Goal: Task Accomplishment & Management: Manage account settings

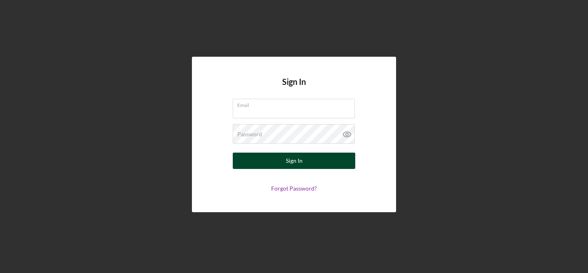
type input "[PERSON_NAME][EMAIL_ADDRESS][DOMAIN_NAME]"
click at [299, 160] on div "Sign In" at bounding box center [294, 161] width 17 height 16
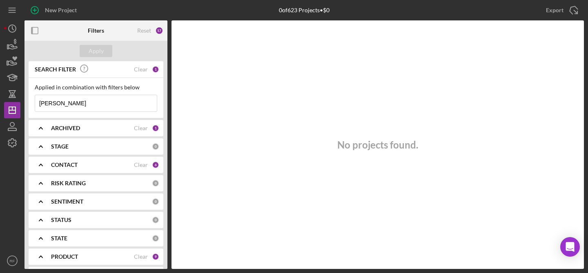
click at [67, 101] on input "[PERSON_NAME]" at bounding box center [96, 103] width 122 height 16
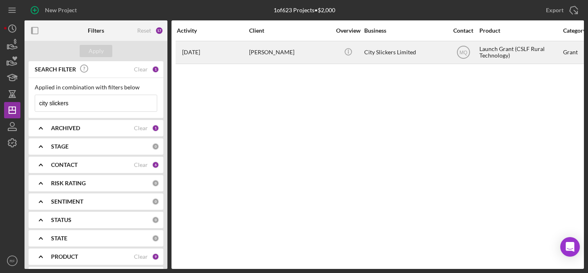
type input "city slickers"
click at [290, 60] on div "[PERSON_NAME]" at bounding box center [290, 53] width 82 height 22
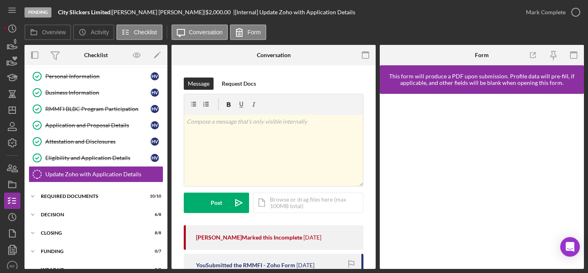
scroll to position [25, 0]
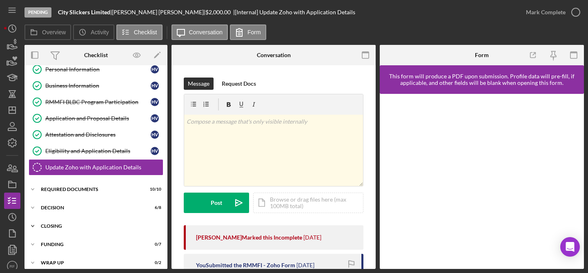
click at [94, 228] on div "Closing" at bounding box center [99, 226] width 116 height 5
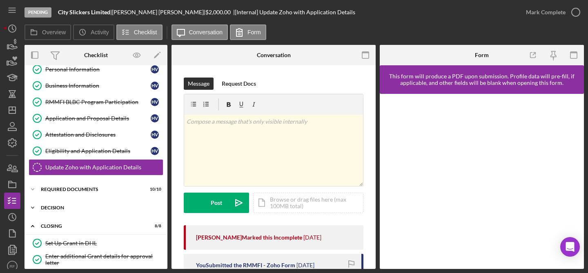
click at [100, 213] on div "Icon/Expander Decision 6 / 8" at bounding box center [95, 208] width 143 height 16
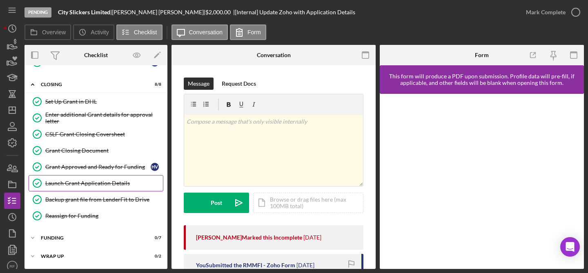
scroll to position [113, 0]
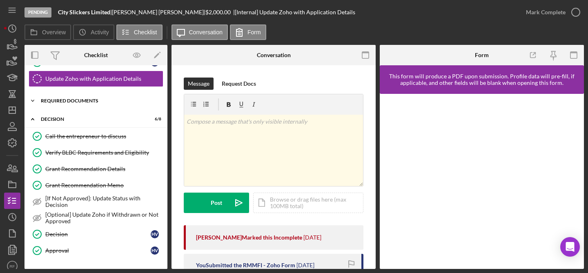
click at [95, 103] on div "Icon/Expander Required Documents 10 / 10" at bounding box center [95, 101] width 143 height 16
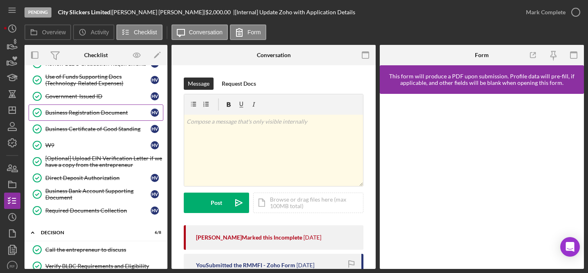
scroll to position [169, 0]
click at [94, 112] on div "Business Registration Document" at bounding box center [97, 112] width 105 height 7
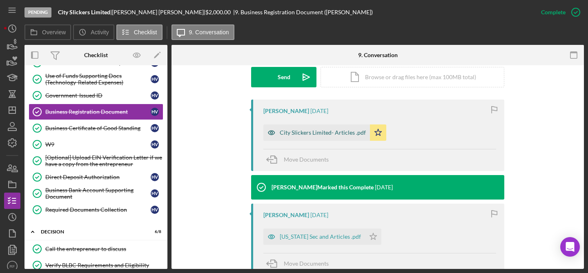
click at [337, 131] on div "City Slickers Limited- Articles .pdf" at bounding box center [323, 132] width 86 height 7
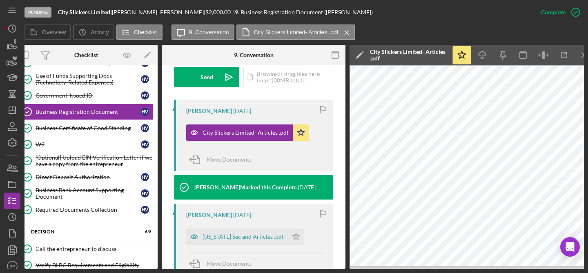
scroll to position [0, 20]
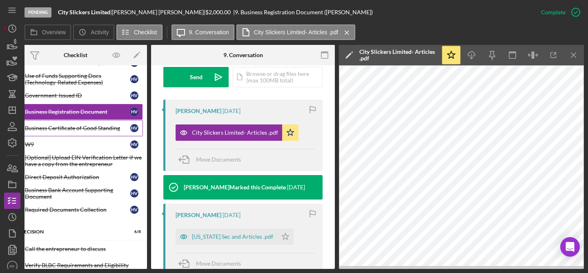
click at [79, 132] on link "Business Certificate of Good Standing Business Certificate of Good Standing H V" at bounding box center [75, 128] width 135 height 16
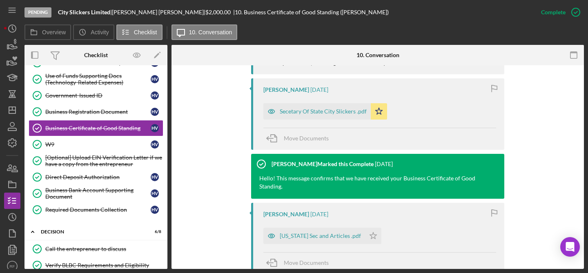
scroll to position [311, 0]
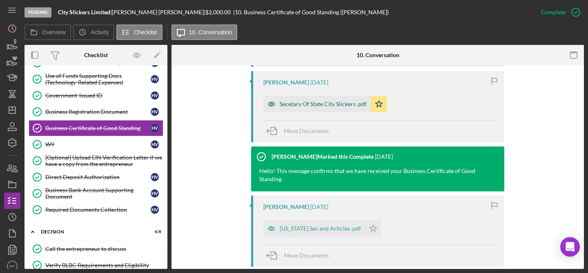
click at [330, 103] on div "Secetary Of State City Slickers .pdf" at bounding box center [323, 104] width 87 height 7
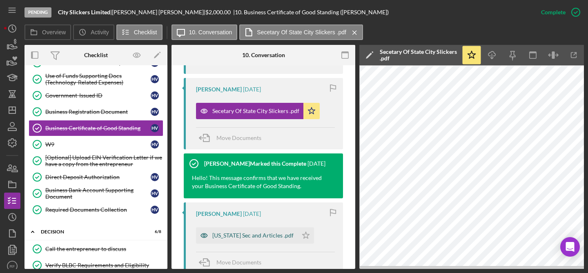
click at [262, 235] on div "[US_STATE] Sec and Articles .pdf" at bounding box center [252, 235] width 81 height 7
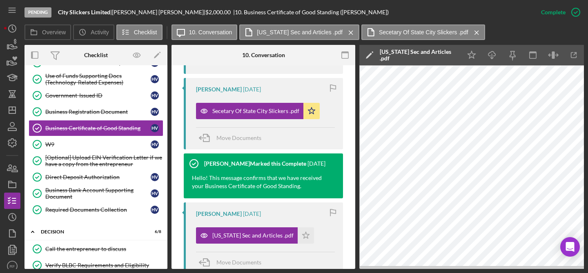
scroll to position [502, 0]
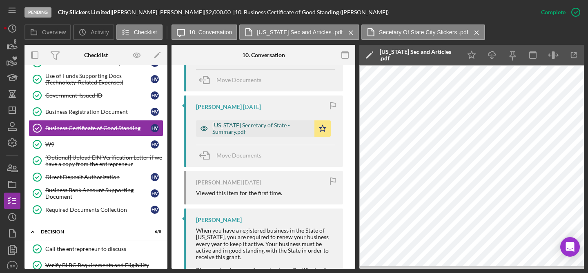
click at [267, 128] on div "[US_STATE] Secretary of State - Summary.pdf" at bounding box center [261, 128] width 98 height 13
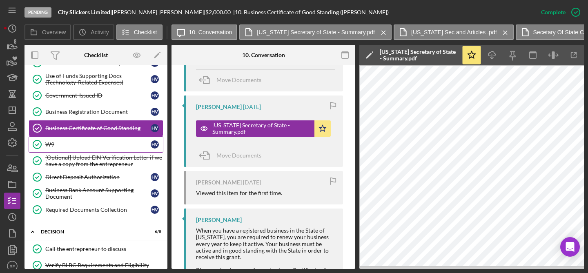
click at [91, 145] on div "W9" at bounding box center [97, 144] width 105 height 7
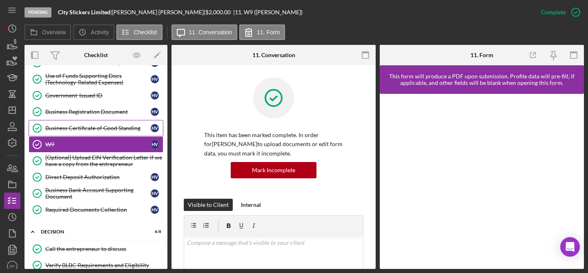
click at [91, 131] on div "Business Certificate of Good Standing" at bounding box center [97, 128] width 105 height 7
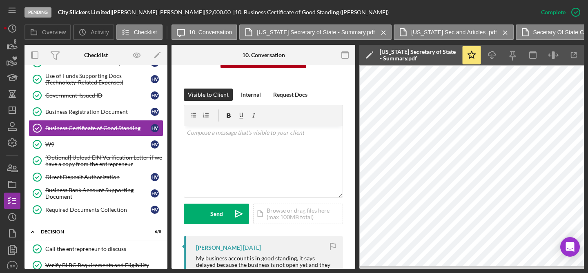
scroll to position [240, 0]
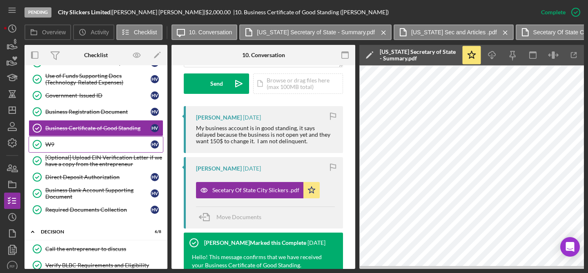
click at [85, 143] on div "W9" at bounding box center [97, 144] width 105 height 7
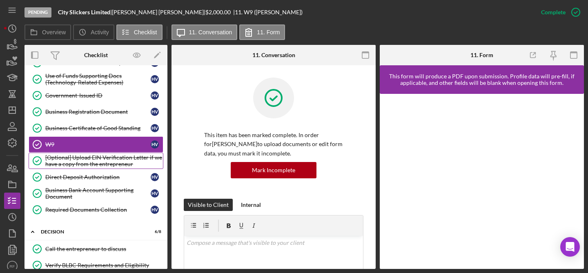
click at [109, 156] on div "[Optional] Upload EIN Verification Letter if we have a copy from the entreprene…" at bounding box center [104, 160] width 118 height 13
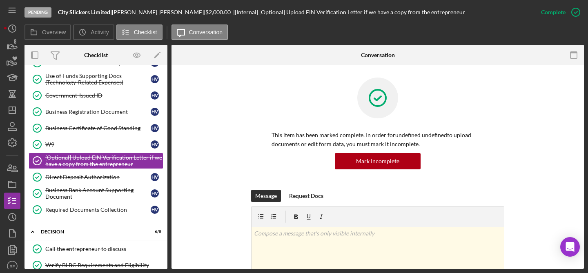
scroll to position [206, 0]
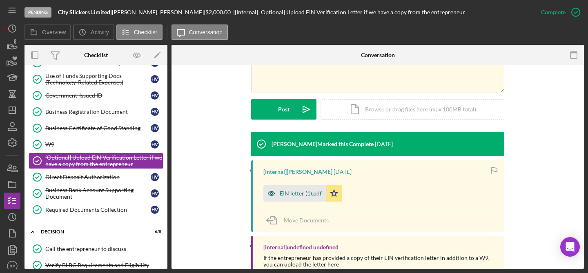
click at [309, 197] on div "EIN letter (1).pdf" at bounding box center [294, 193] width 62 height 16
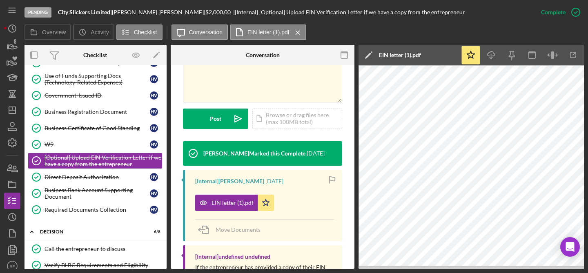
scroll to position [0, 2]
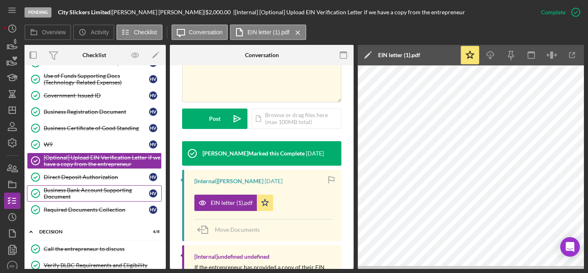
click at [92, 189] on div "Business Bank Account Supporting Document" at bounding box center [96, 193] width 105 height 13
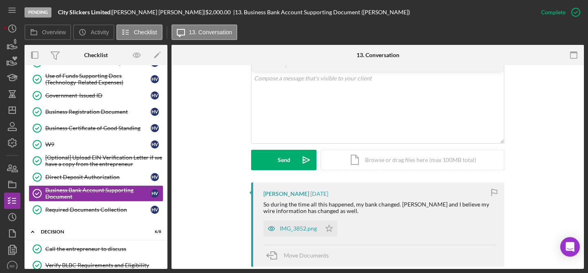
scroll to position [229, 0]
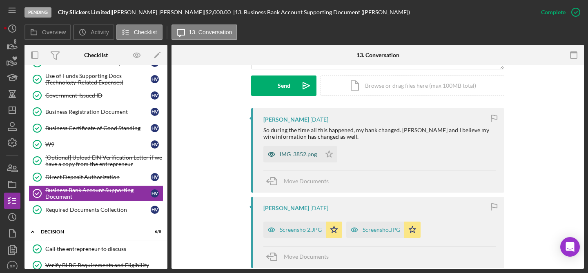
click at [295, 154] on div "IMG_3852.png" at bounding box center [298, 154] width 37 height 7
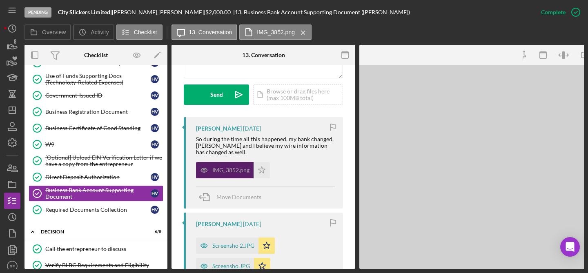
scroll to position [238, 0]
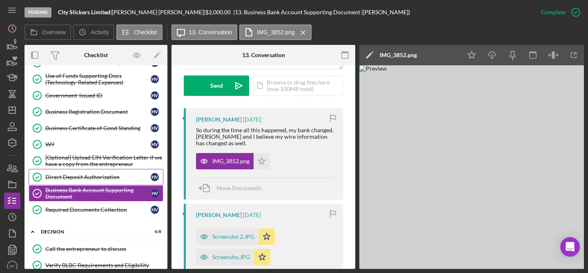
click at [93, 179] on div "Direct Deposit Authorization" at bounding box center [97, 177] width 105 height 7
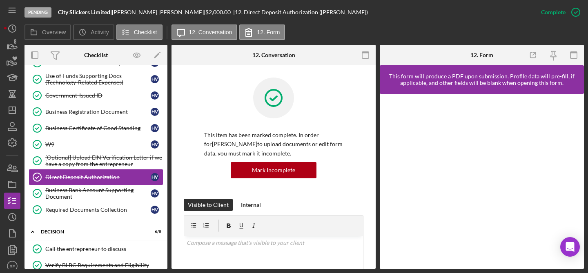
scroll to position [249, 0]
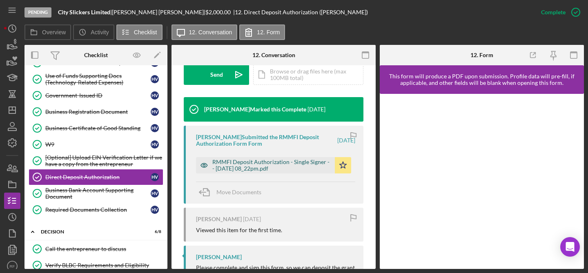
click at [288, 166] on div "RMMFI Deposit Authorization - Single Signer -- [DATE] 08_22pm.pdf" at bounding box center [271, 165] width 118 height 13
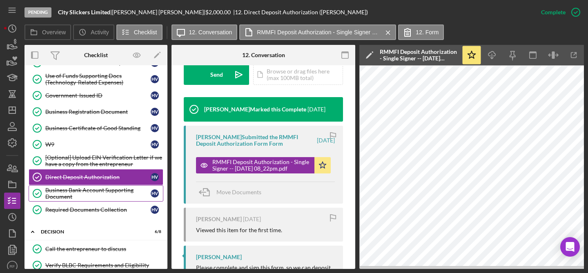
click at [105, 195] on div "Business Bank Account Supporting Document" at bounding box center [97, 193] width 105 height 13
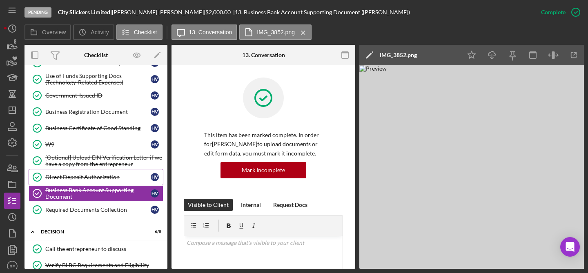
click at [53, 173] on link "Direct Deposit Authorization Direct Deposit Authorization H V" at bounding box center [96, 177] width 135 height 16
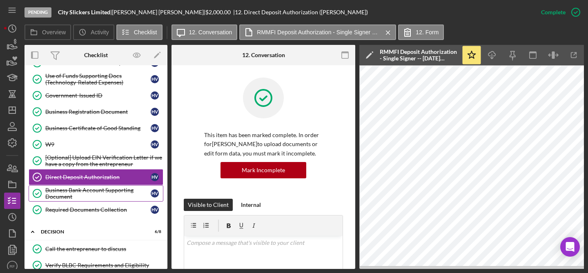
click at [78, 198] on div "Business Bank Account Supporting Document" at bounding box center [97, 193] width 105 height 13
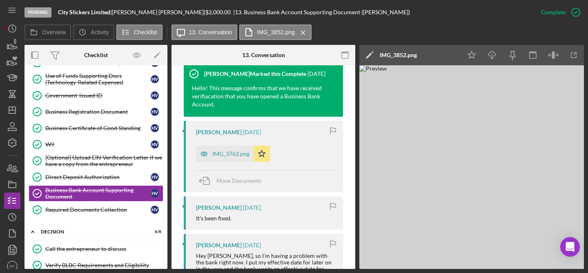
scroll to position [473, 0]
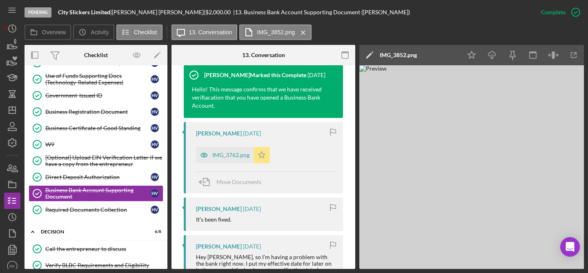
click at [264, 155] on icon "Icon/Star" at bounding box center [261, 155] width 16 height 16
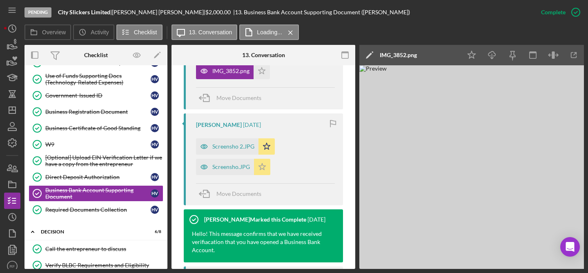
click at [261, 171] on icon "Icon/Star" at bounding box center [262, 167] width 16 height 16
click at [266, 150] on icon "Icon/Star" at bounding box center [266, 146] width 16 height 16
click at [269, 70] on icon "Icon/Star" at bounding box center [261, 71] width 16 height 16
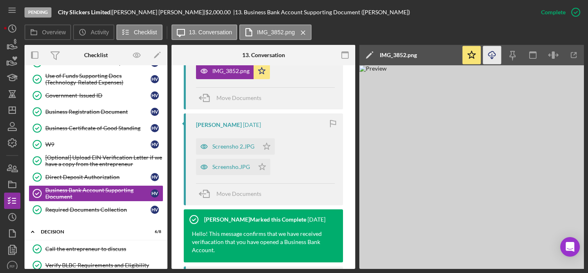
click at [494, 53] on icon "button" at bounding box center [491, 53] width 7 height 4
click at [110, 175] on div "Direct Deposit Authorization" at bounding box center [97, 177] width 105 height 7
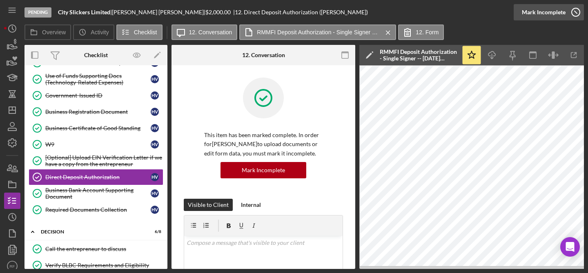
click at [559, 8] on div "Mark Incomplete" at bounding box center [544, 12] width 44 height 16
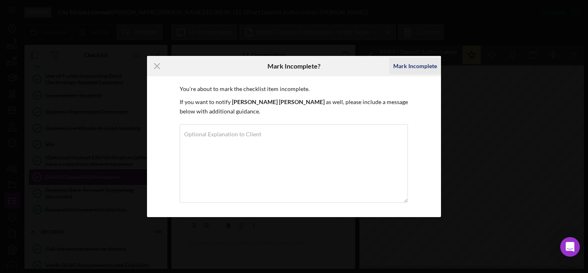
click at [405, 59] on div "Mark Incomplete" at bounding box center [415, 66] width 44 height 16
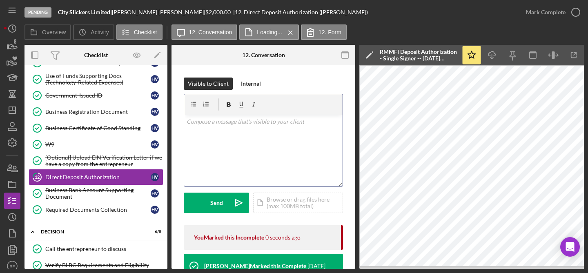
click at [299, 155] on div "v Color teal Color pink Remove color Add row above Add row below Add column bef…" at bounding box center [263, 150] width 158 height 71
drag, startPoint x: 244, startPoint y: 147, endPoint x: 256, endPoint y: 119, distance: 30.4
click at [247, 140] on div "v Color teal Color pink Remove color Add row above Add row below Add column bef…" at bounding box center [263, 150] width 158 height 71
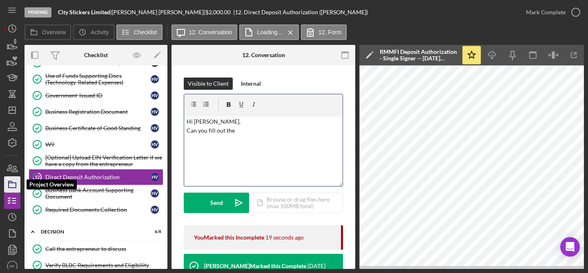
click at [11, 181] on polygon "button" at bounding box center [11, 182] width 4 height 2
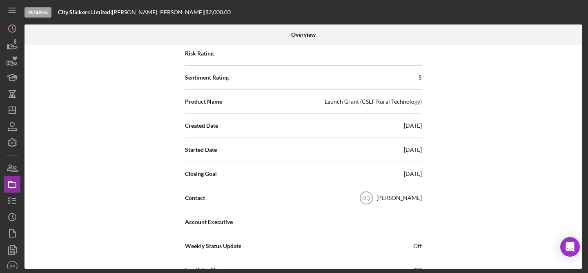
scroll to position [278, 0]
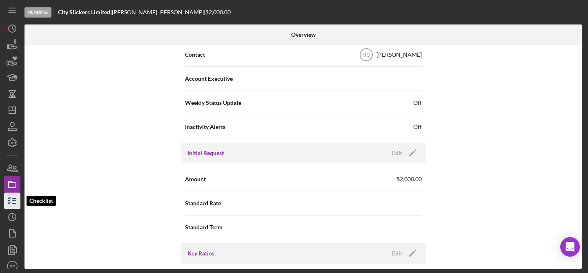
click at [18, 198] on icon "button" at bounding box center [12, 201] width 20 height 20
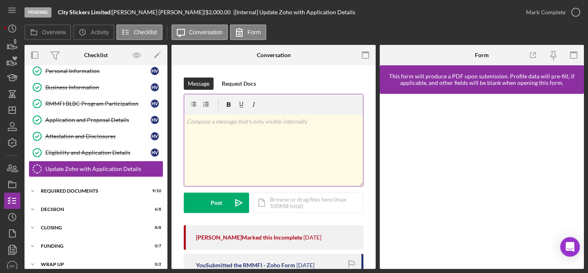
scroll to position [25, 0]
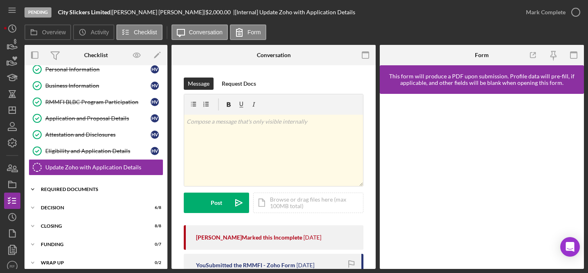
click at [67, 190] on div "Required Documents" at bounding box center [99, 189] width 116 height 5
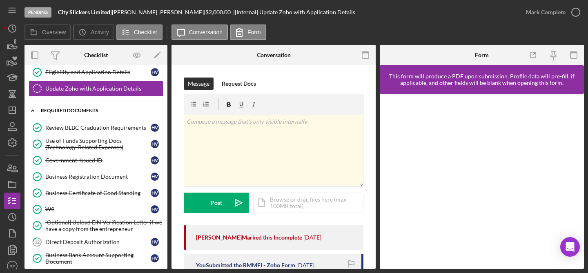
scroll to position [199, 0]
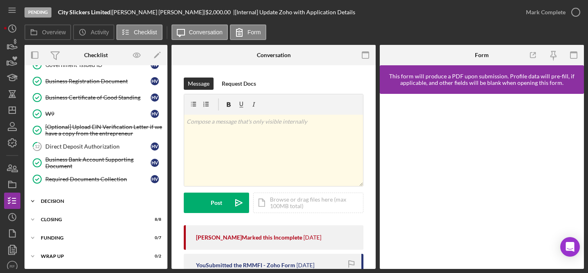
click at [71, 200] on div "Decision" at bounding box center [99, 201] width 116 height 5
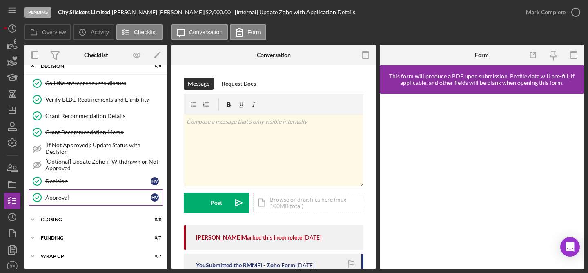
scroll to position [192, 0]
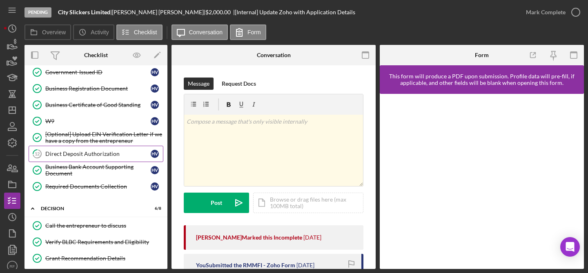
click at [84, 154] on div "Direct Deposit Authorization" at bounding box center [97, 154] width 105 height 7
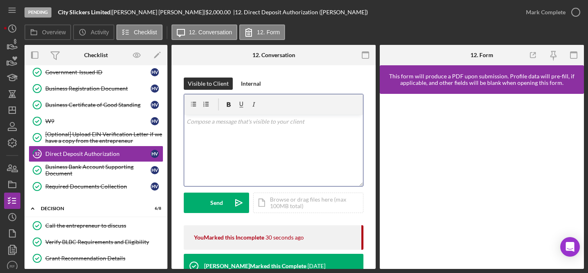
click at [288, 129] on div "v Color teal Color pink Remove color Add row above Add row below Add column bef…" at bounding box center [273, 150] width 179 height 71
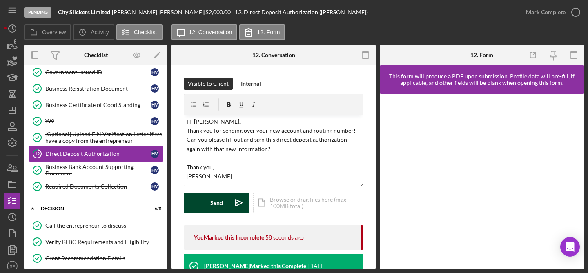
click at [220, 199] on div "Send" at bounding box center [216, 203] width 13 height 20
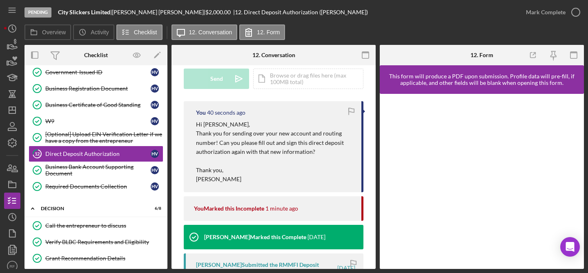
scroll to position [151, 0]
